Goal: Check status

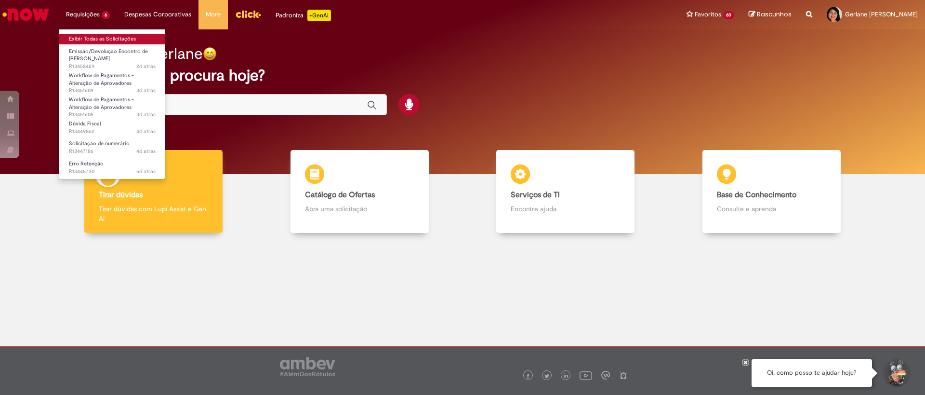
click at [104, 38] on link "Exibir Todas as Solicitações" at bounding box center [112, 39] width 106 height 11
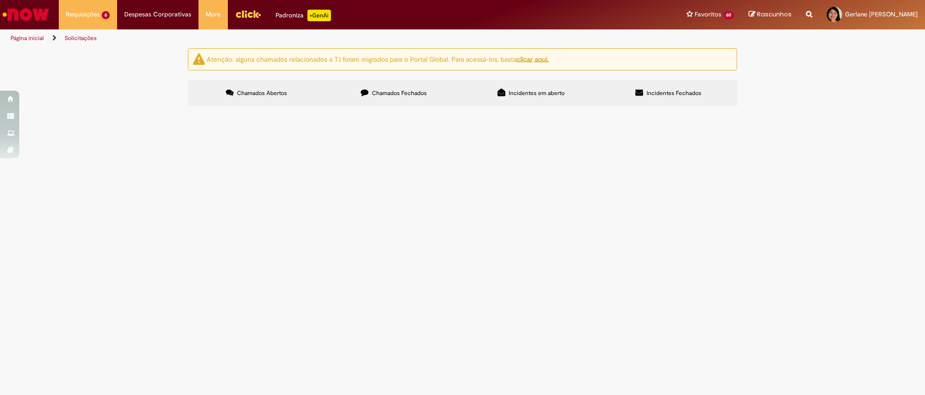
click at [0, 0] on span "EC DO VALE 50489" at bounding box center [0, 0] width 0 height 0
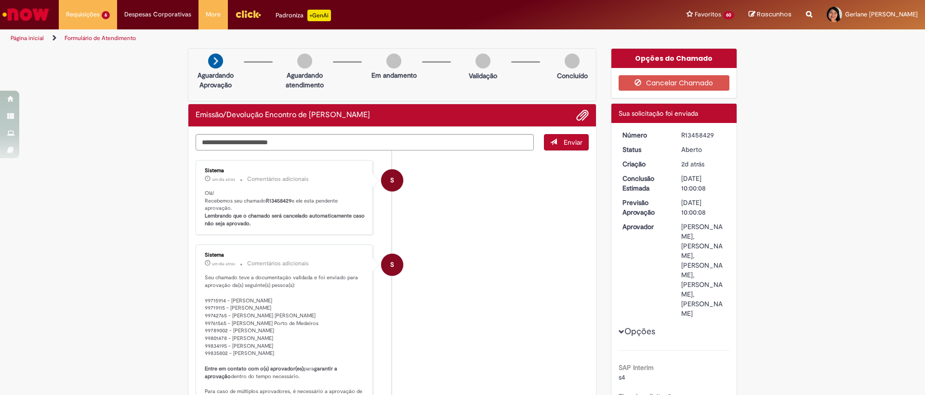
click at [278, 199] on b "R13458429" at bounding box center [279, 200] width 26 height 7
copy p "R13458429"
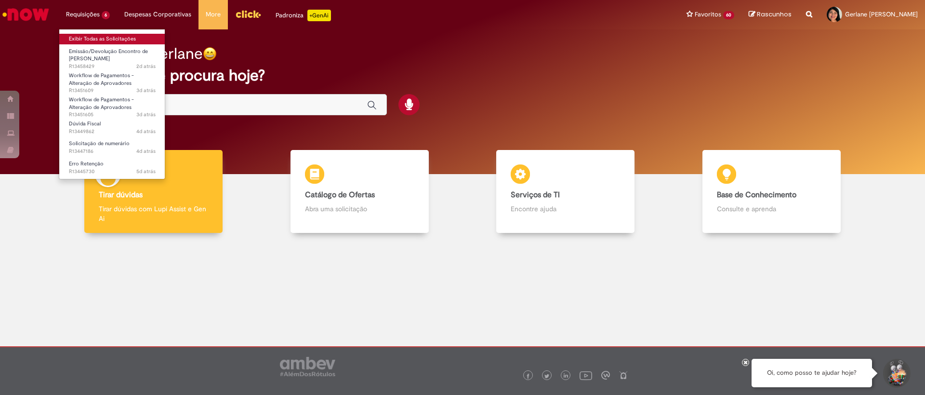
click at [95, 37] on link "Exibir Todas as Solicitações" at bounding box center [112, 39] width 106 height 11
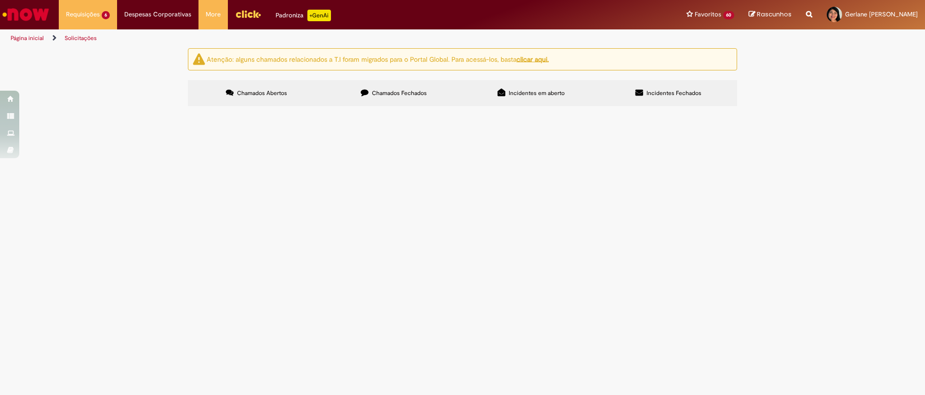
click at [0, 0] on span "o fornecedor emitiu essa nota com o valor errado para nossa unidade e entrou em…" at bounding box center [0, 0] width 0 height 0
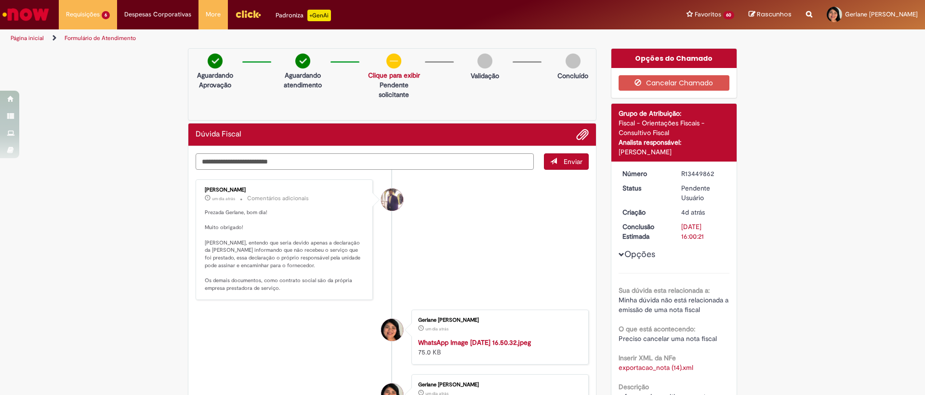
click at [263, 159] on textarea "Digite sua mensagem aqui..." at bounding box center [365, 161] width 338 height 16
type textarea "**********"
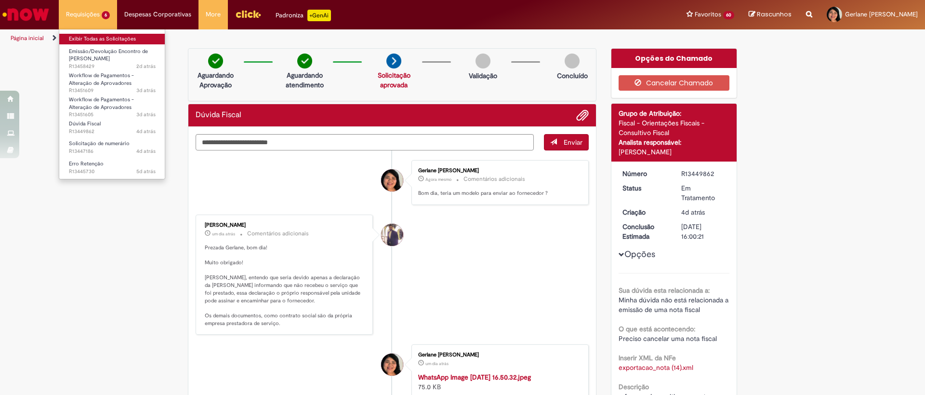
click at [102, 41] on link "Exibir Todas as Solicitações" at bounding box center [112, 39] width 106 height 11
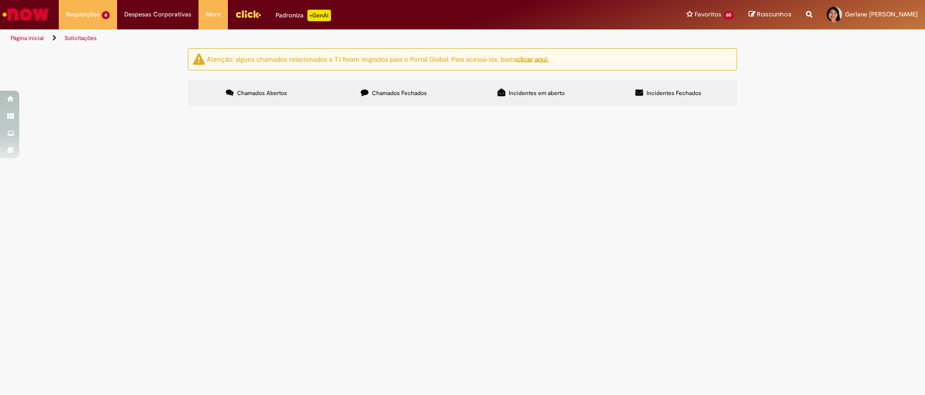
click at [0, 0] on span "SERVIÇO LOCAÇÃO EQUIPAMENTO SELBETTI [DATE]" at bounding box center [0, 0] width 0 height 0
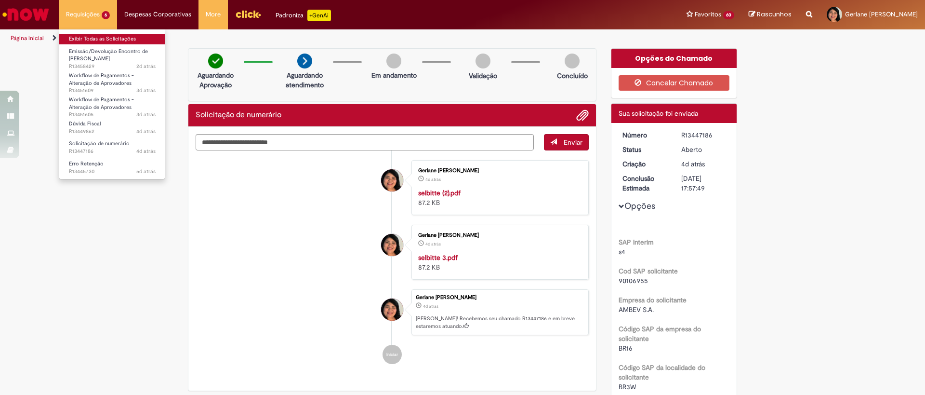
click at [105, 35] on link "Exibir Todas as Solicitações" at bounding box center [112, 39] width 106 height 11
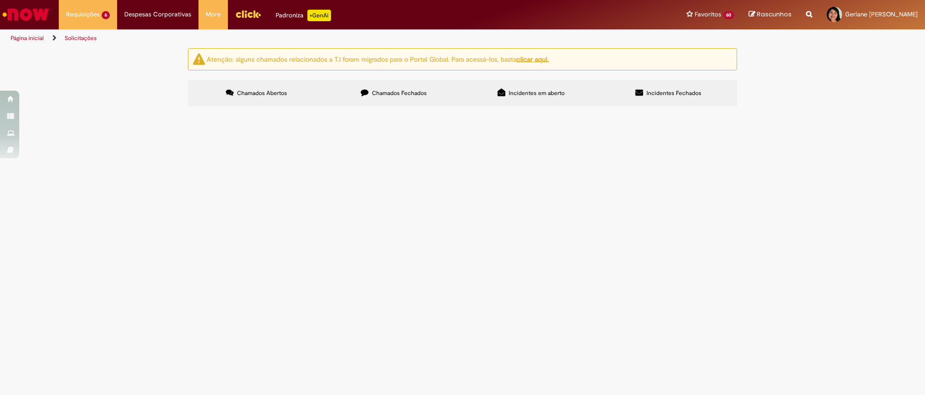
click at [0, 0] on span "R13458429" at bounding box center [0, 0] width 0 height 0
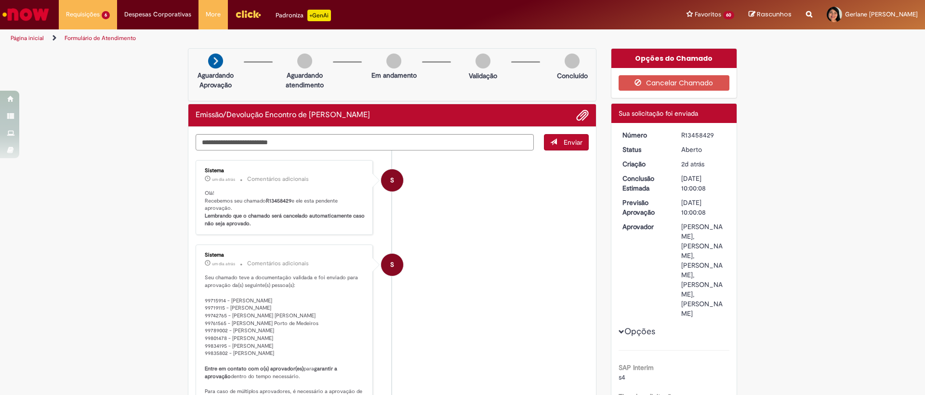
click at [699, 130] on div "R13458429" at bounding box center [703, 135] width 45 height 10
copy div "R13458429"
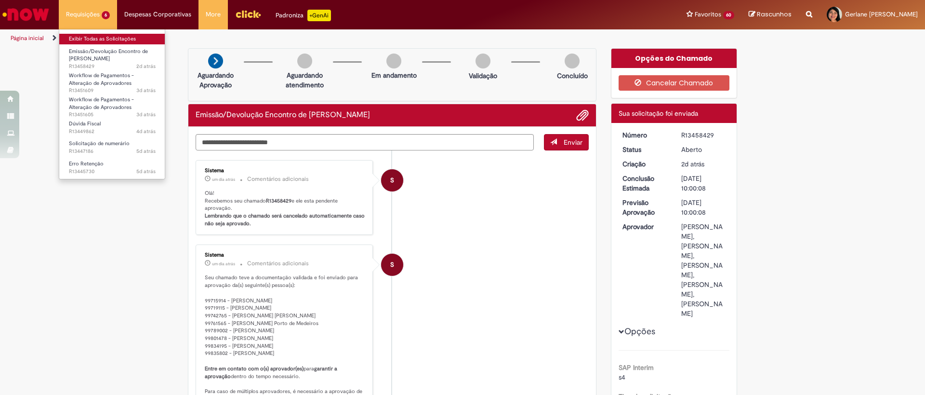
click at [108, 39] on link "Exibir Todas as Solicitações" at bounding box center [112, 39] width 106 height 11
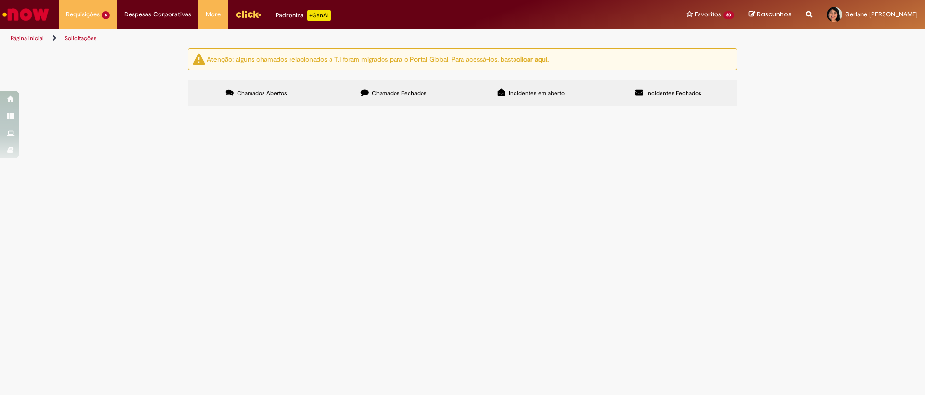
click at [241, 17] on img "Menu Cabeçalho" at bounding box center [248, 14] width 26 height 14
